Goal: Transaction & Acquisition: Purchase product/service

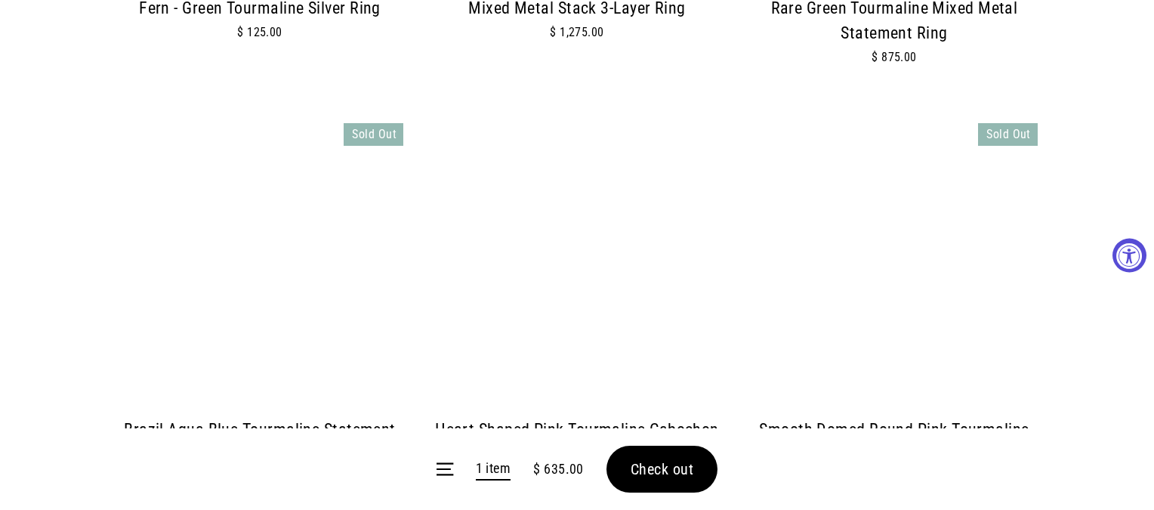
scroll to position [1877, 0]
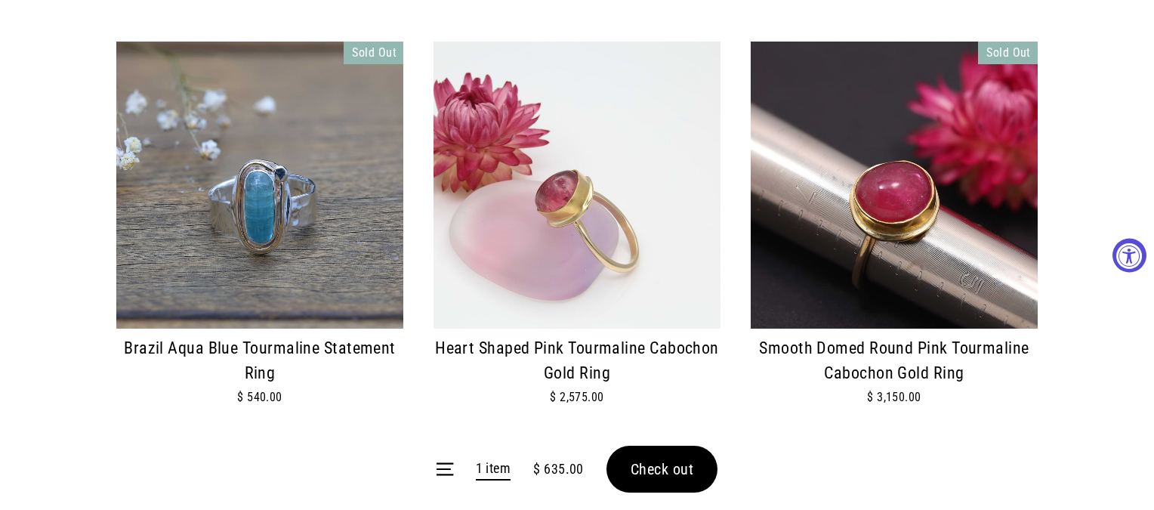
click at [505, 470] on link "1 item" at bounding box center [493, 469] width 35 height 23
